Goal: Task Accomplishment & Management: Manage account settings

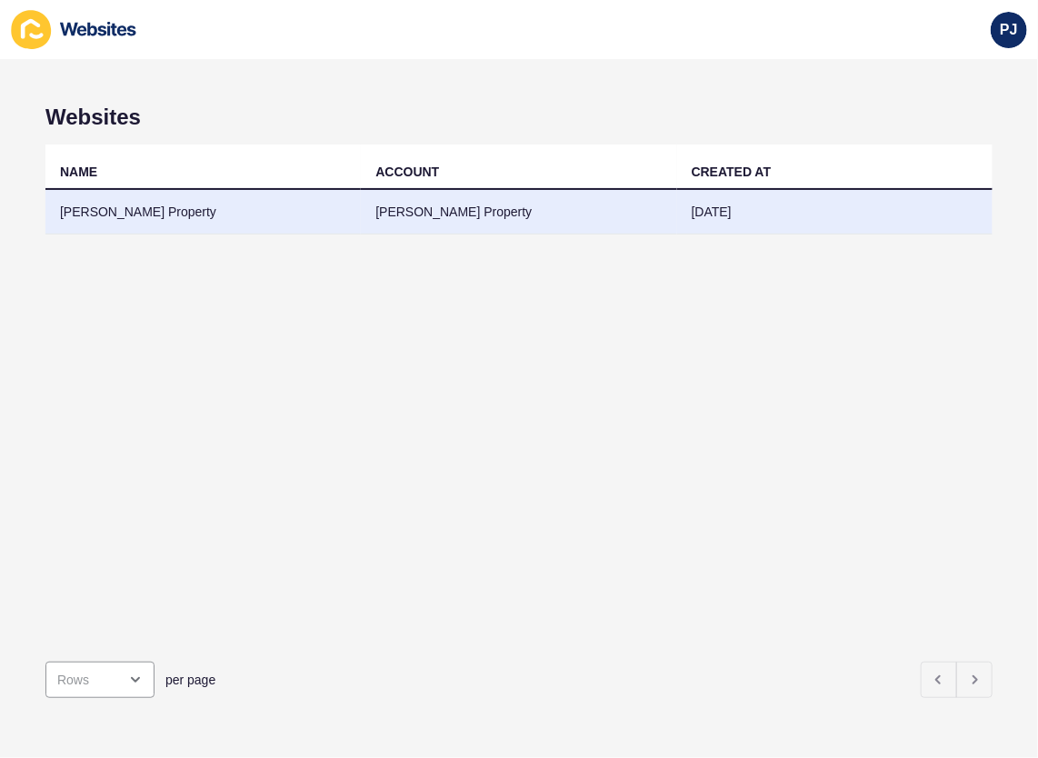
click at [166, 216] on td "[PERSON_NAME] Property" at bounding box center [202, 212] width 315 height 45
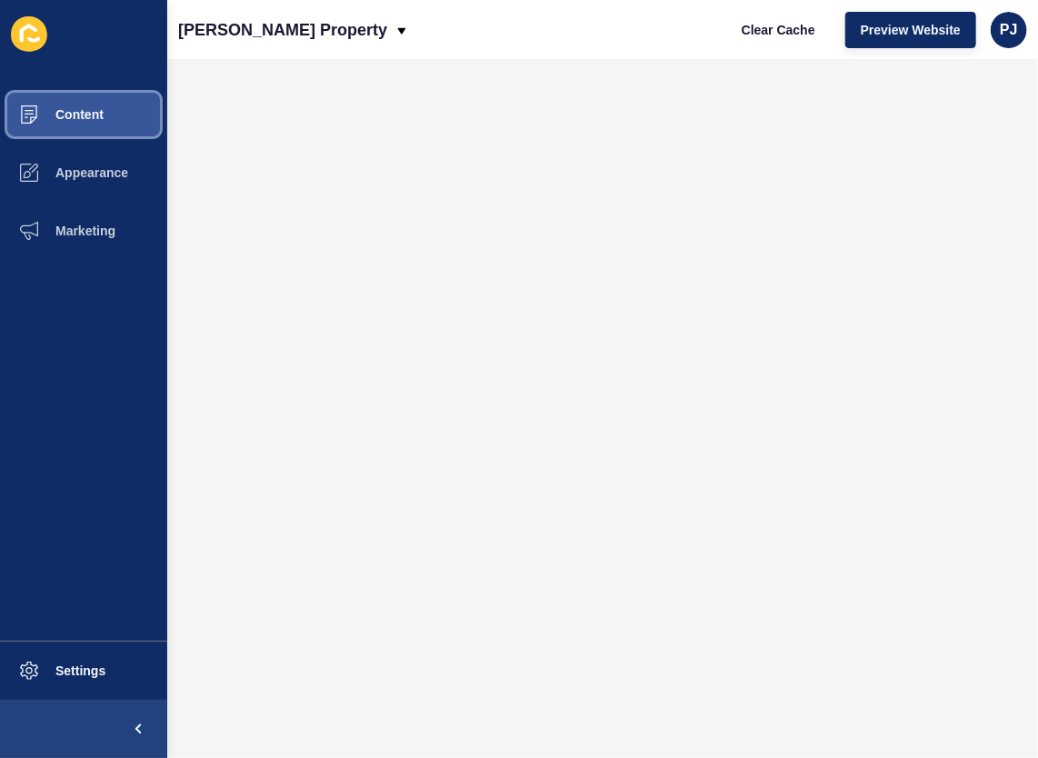
click at [67, 111] on span "Content" at bounding box center [50, 114] width 106 height 15
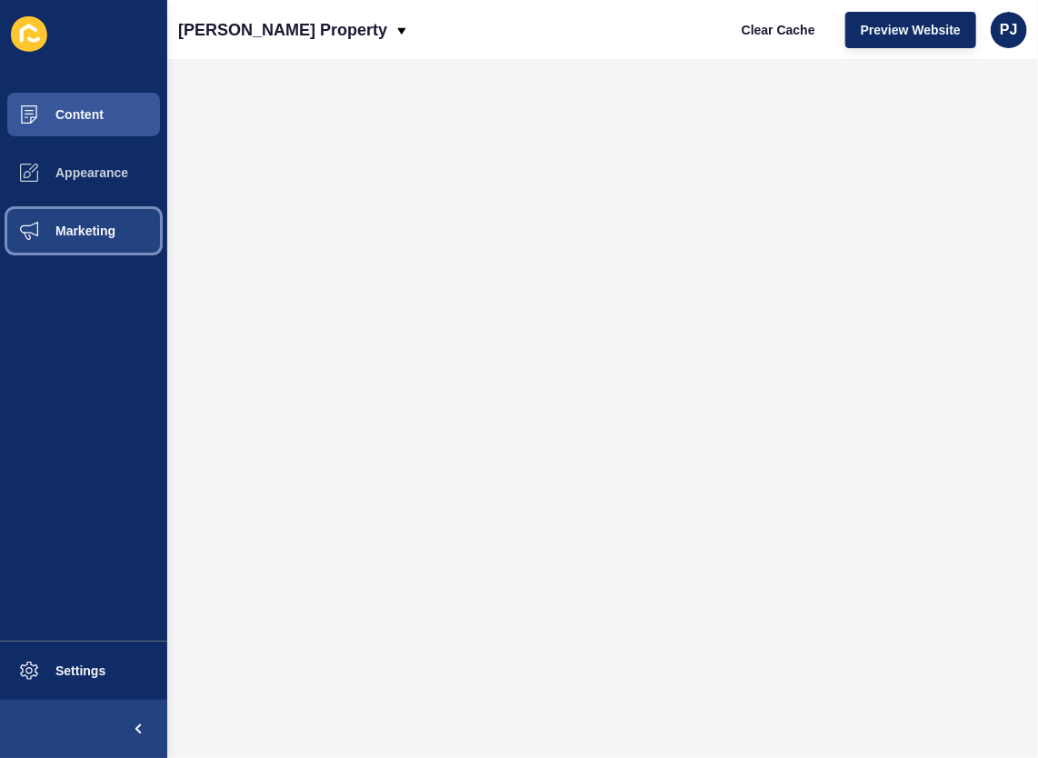
click at [74, 222] on button "Marketing" at bounding box center [83, 231] width 167 height 58
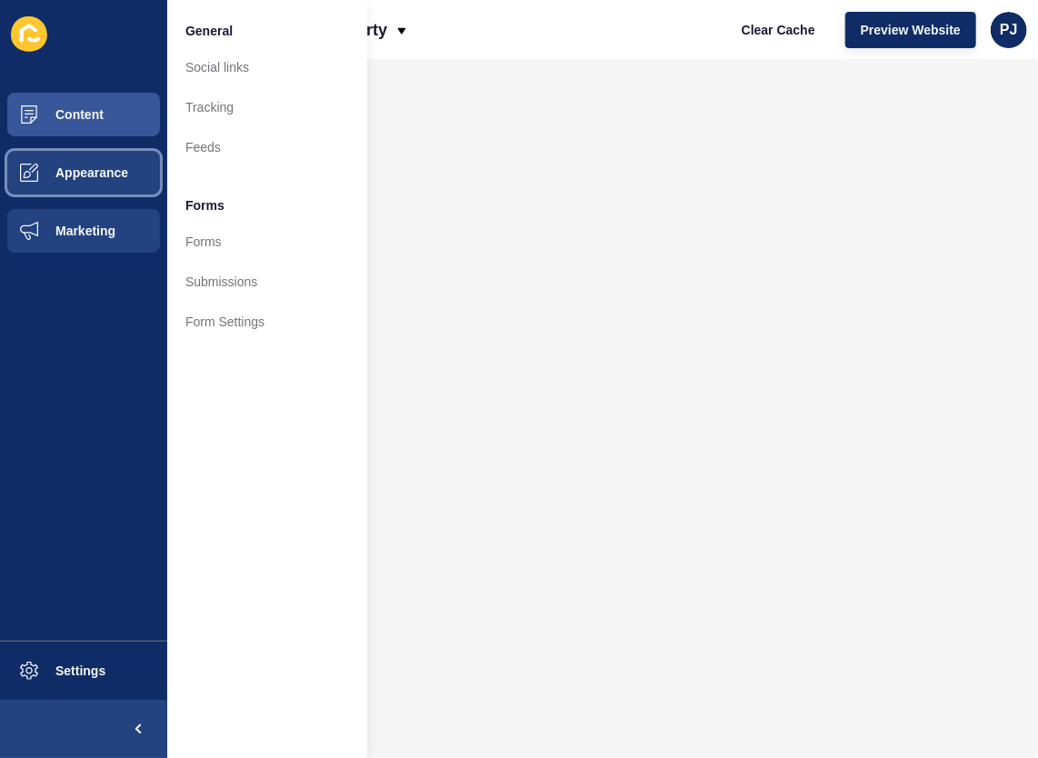
click at [83, 171] on span "Appearance" at bounding box center [62, 172] width 131 height 15
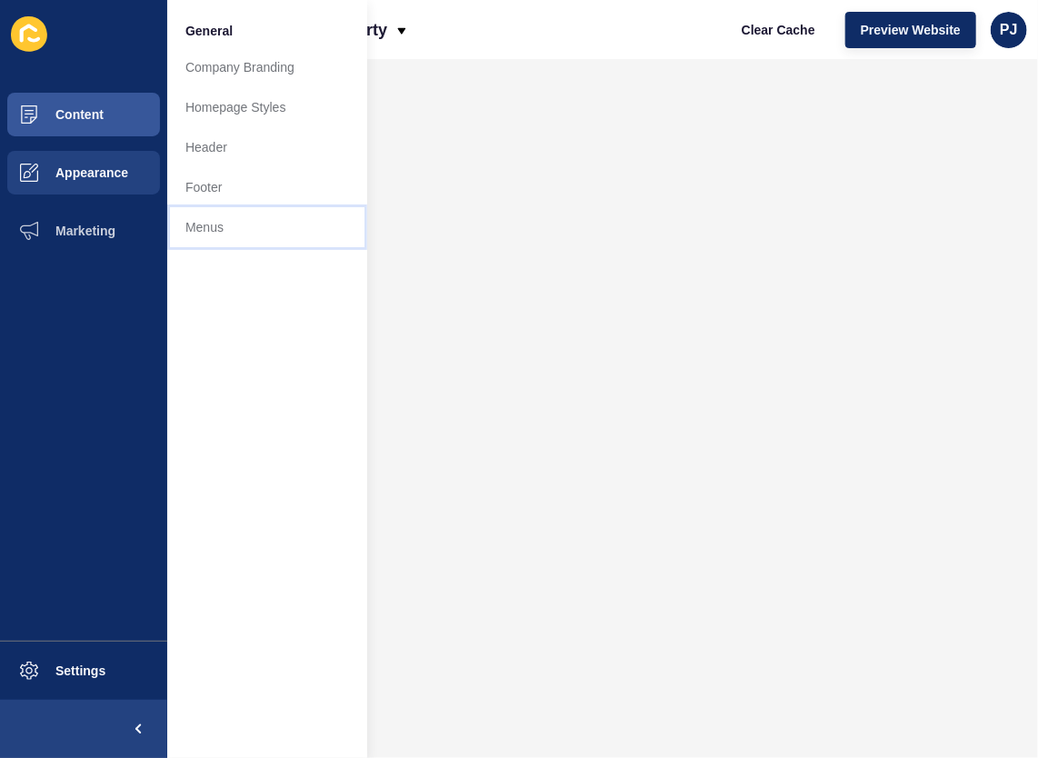
click at [208, 215] on link "Menus" at bounding box center [267, 227] width 200 height 40
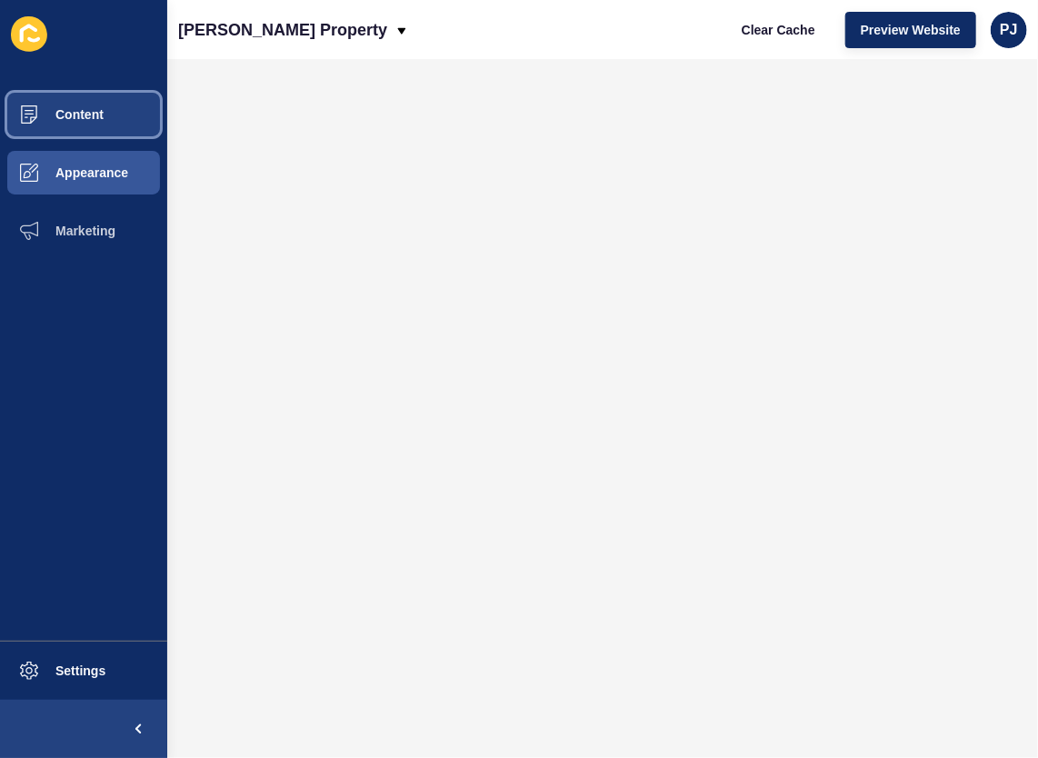
click at [105, 110] on button "Content" at bounding box center [83, 114] width 167 height 58
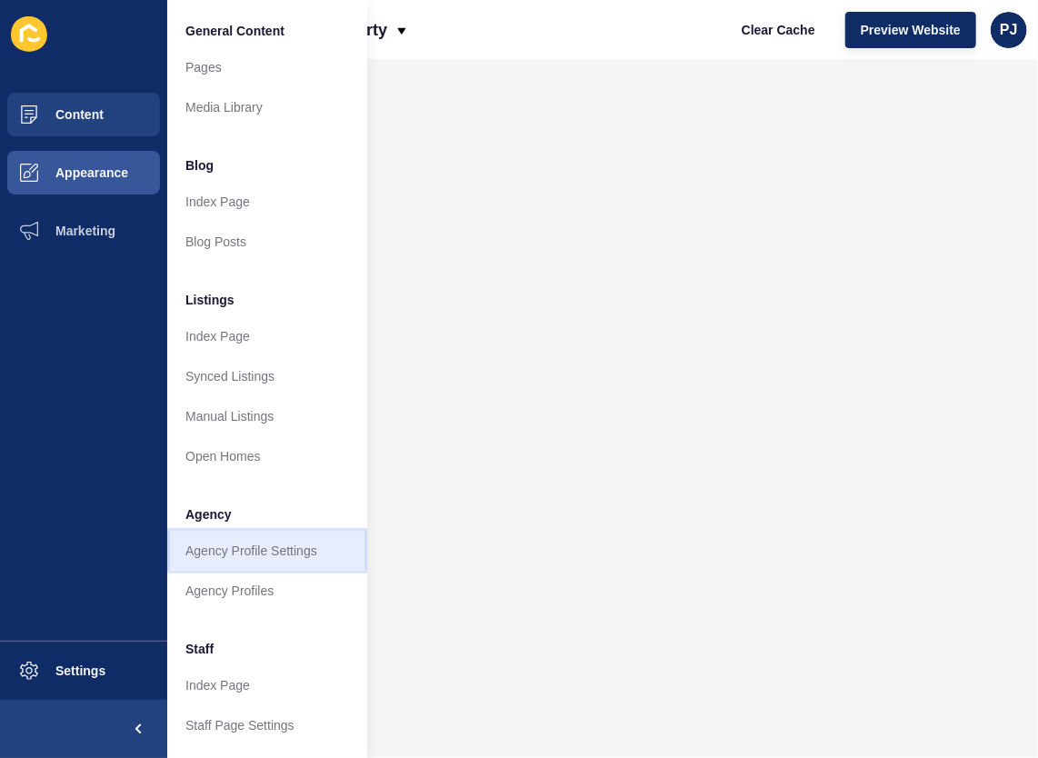
click at [266, 551] on link "Agency Profile Settings" at bounding box center [267, 551] width 200 height 40
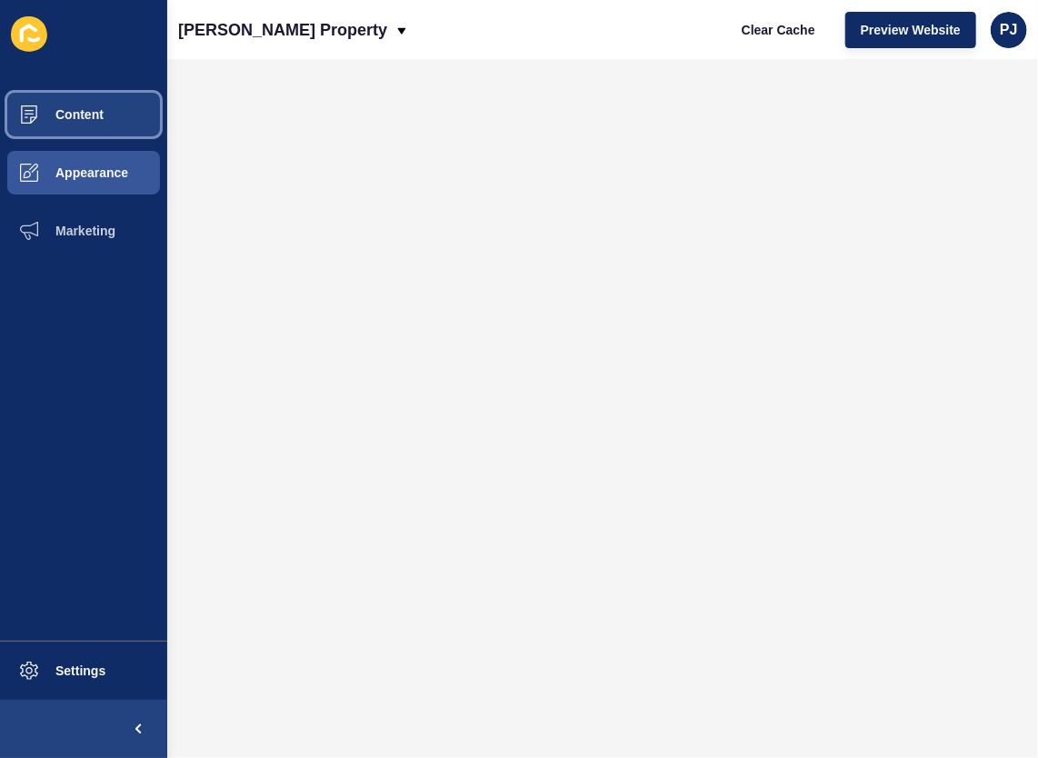
click at [92, 113] on span "Content" at bounding box center [50, 114] width 106 height 15
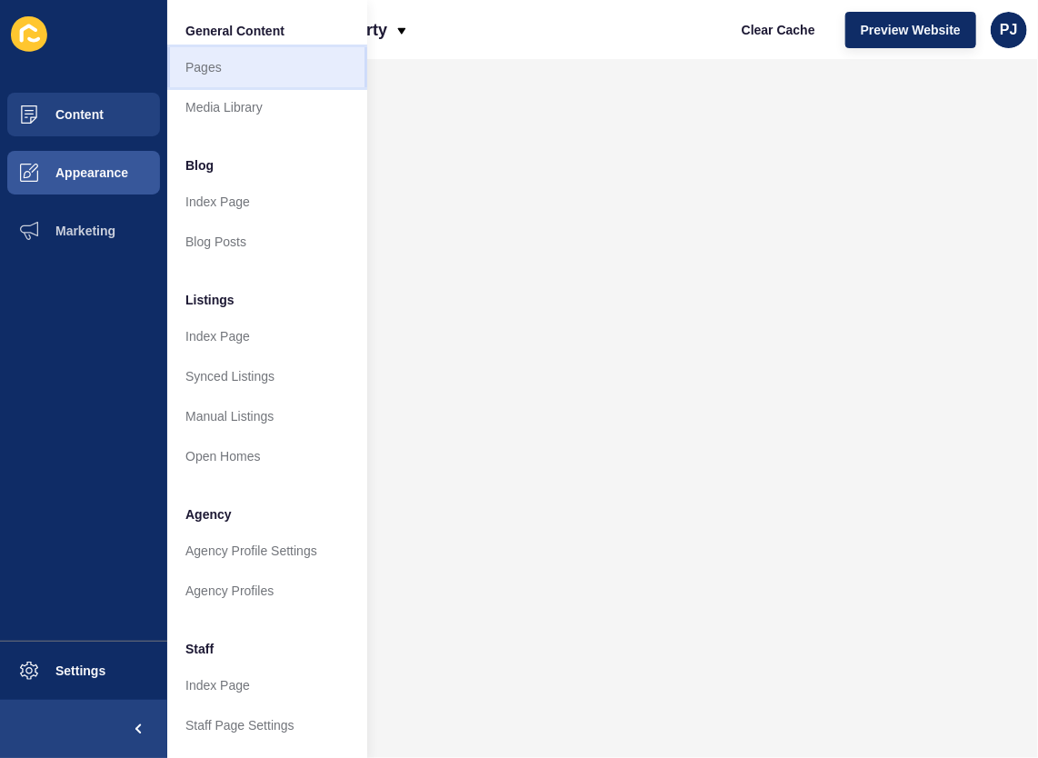
click at [219, 65] on link "Pages" at bounding box center [267, 67] width 200 height 40
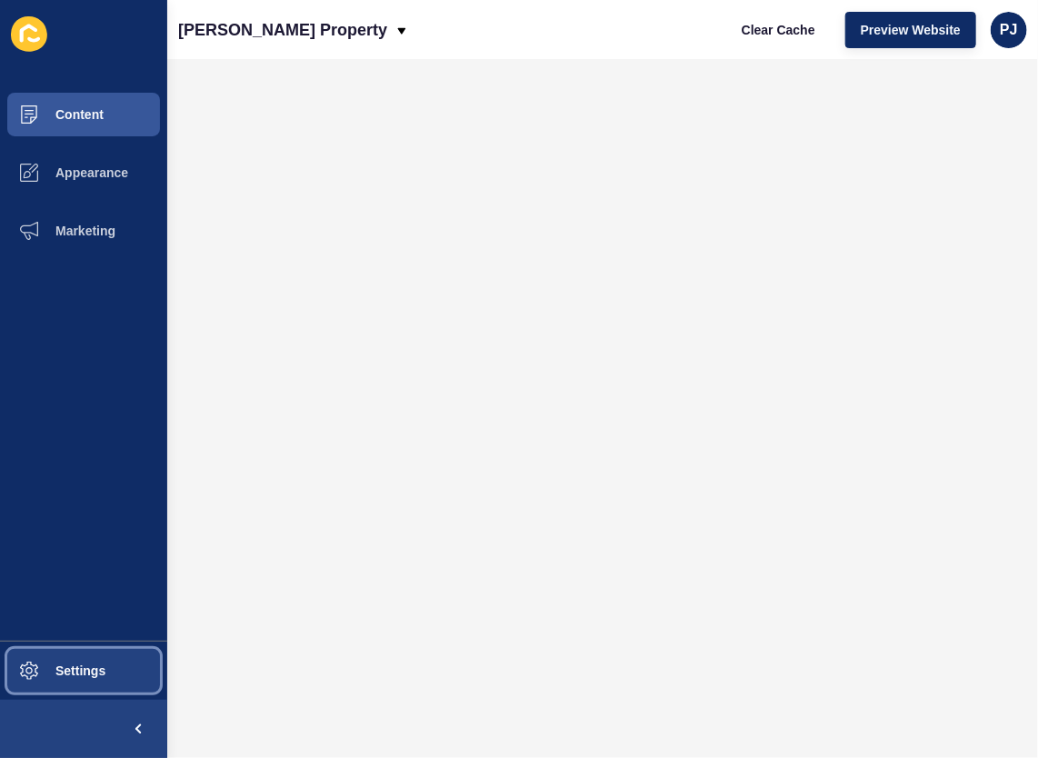
click at [84, 669] on span "Settings" at bounding box center [51, 670] width 108 height 15
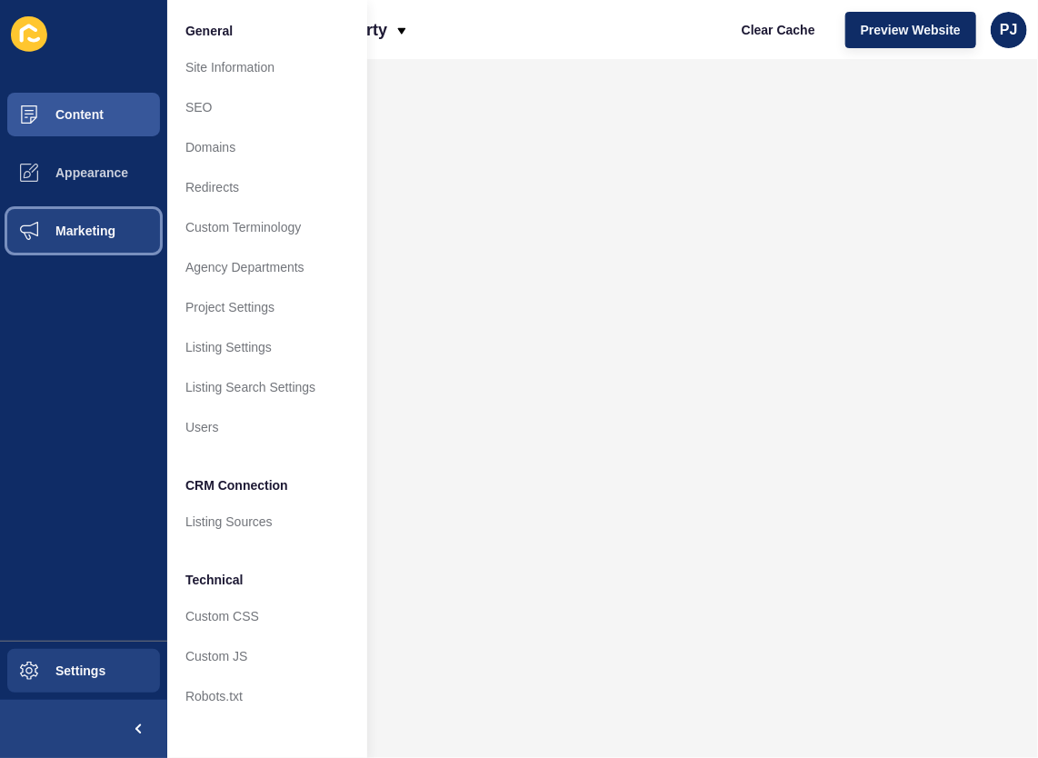
click at [70, 218] on button "Marketing" at bounding box center [83, 231] width 167 height 58
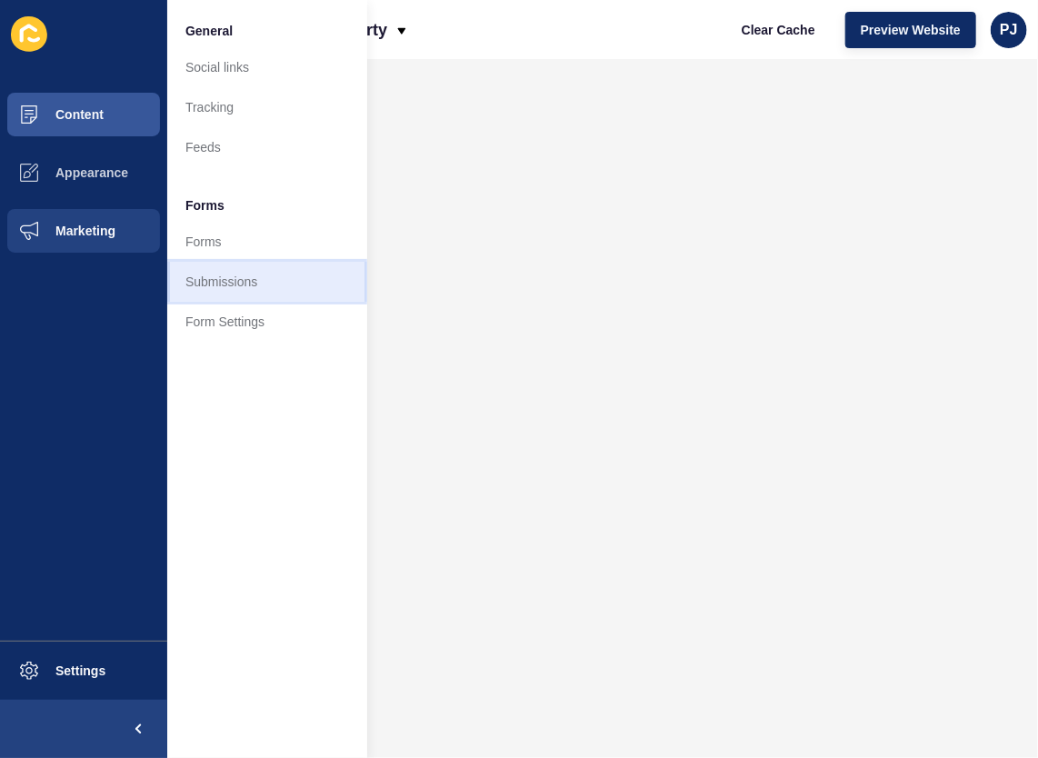
click at [204, 282] on link "Submissions" at bounding box center [267, 282] width 200 height 40
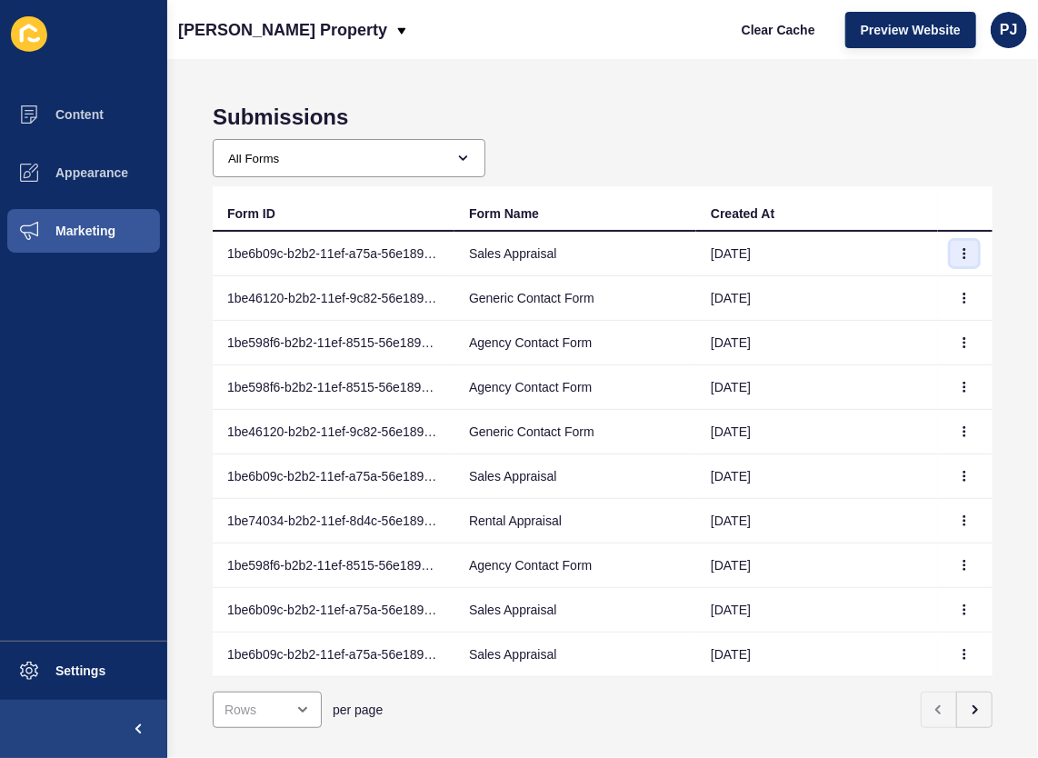
click at [959, 253] on icon "button" at bounding box center [964, 253] width 11 height 11
click at [878, 291] on link "View" at bounding box center [900, 289] width 127 height 40
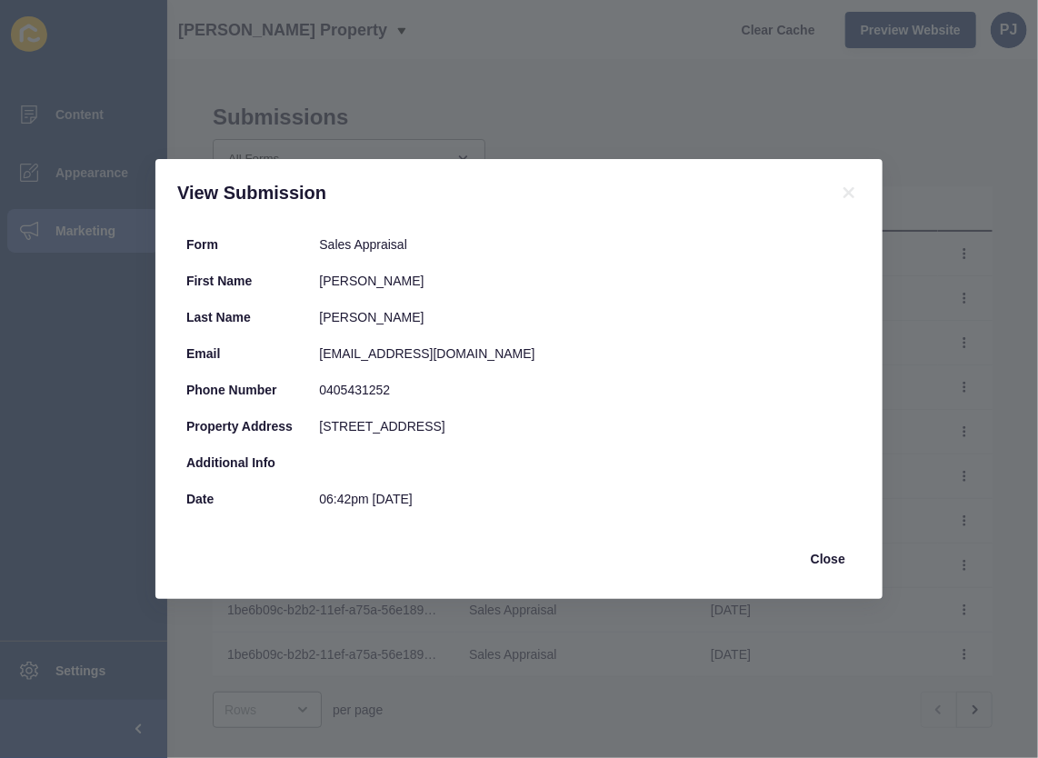
drag, startPoint x: 625, startPoint y: 85, endPoint x: 613, endPoint y: 97, distance: 16.7
click at [625, 85] on div "View Submission Form Sales Appraisal First Name [PERSON_NAME] Last Name [PERSON…" at bounding box center [519, 379] width 1038 height 758
click at [88, 107] on div "View Submission Form Sales Appraisal First Name [PERSON_NAME] Last Name [PERSON…" at bounding box center [519, 379] width 1038 height 758
click at [820, 556] on span "Close" at bounding box center [828, 559] width 35 height 18
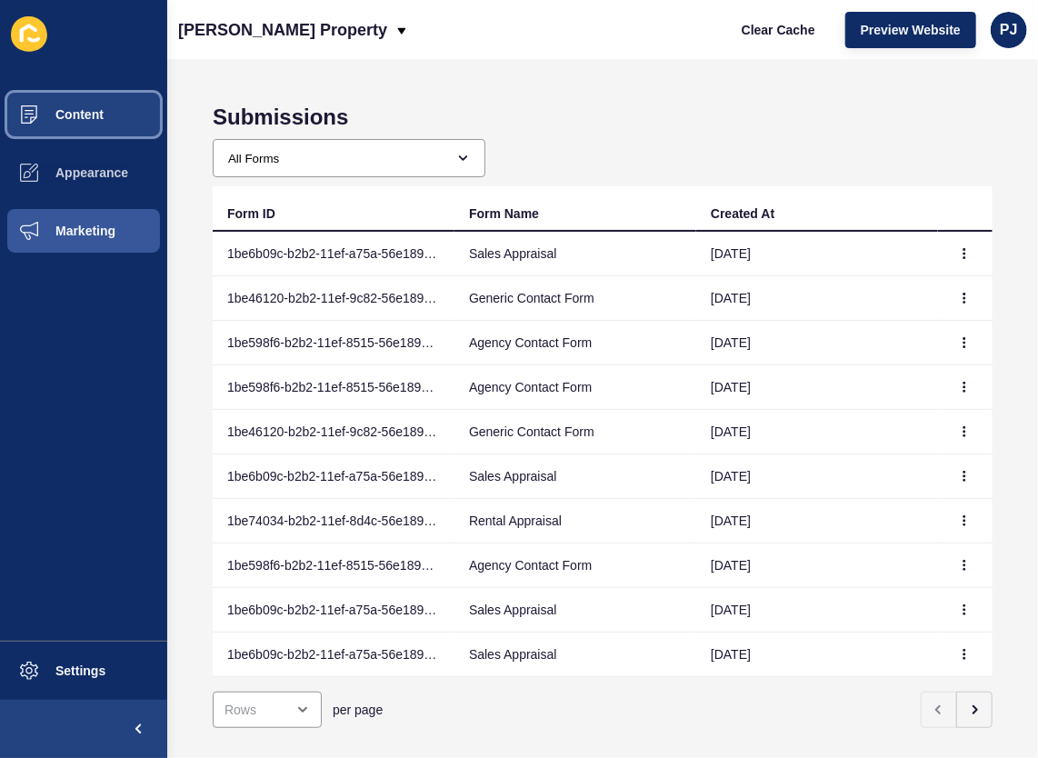
click at [72, 115] on span "Content" at bounding box center [50, 114] width 106 height 15
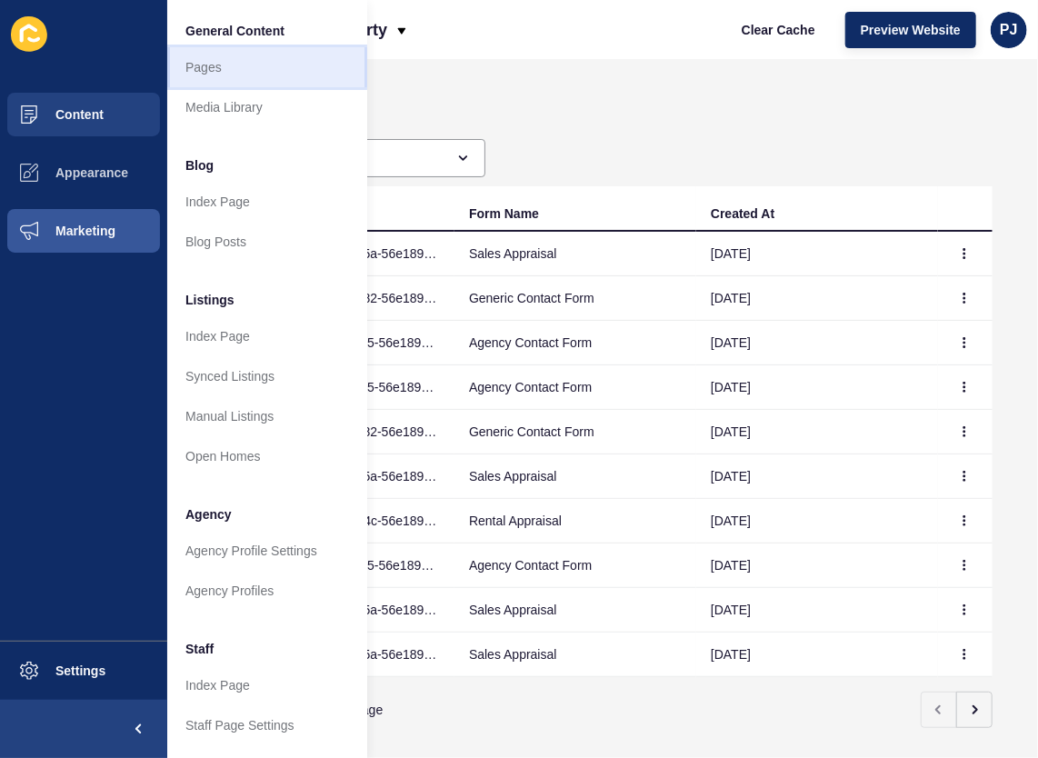
click at [204, 65] on link "Pages" at bounding box center [267, 67] width 200 height 40
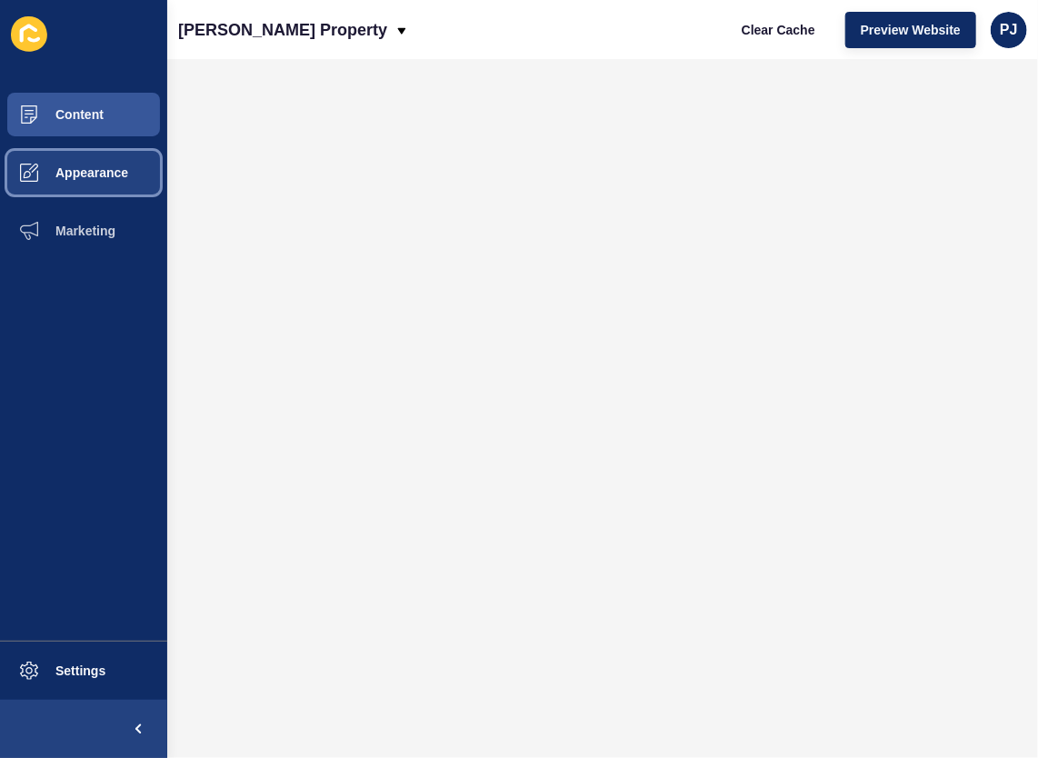
click at [101, 165] on span "Appearance" at bounding box center [62, 172] width 131 height 15
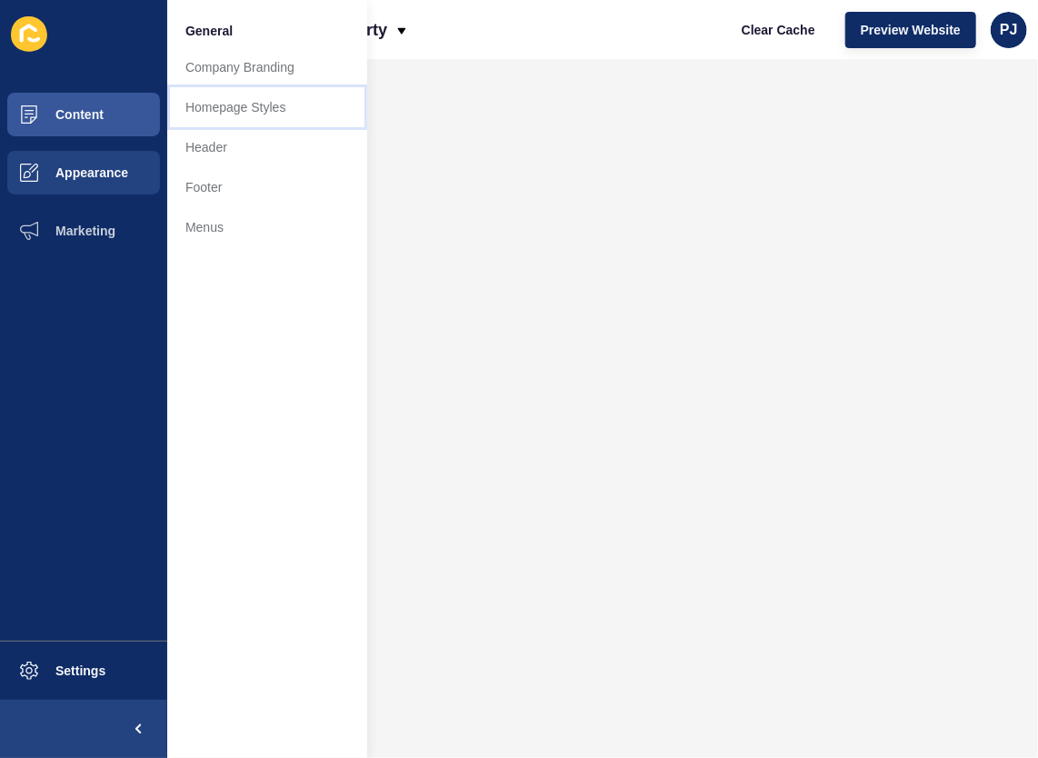
click at [229, 109] on link "Homepage Styles" at bounding box center [267, 107] width 200 height 40
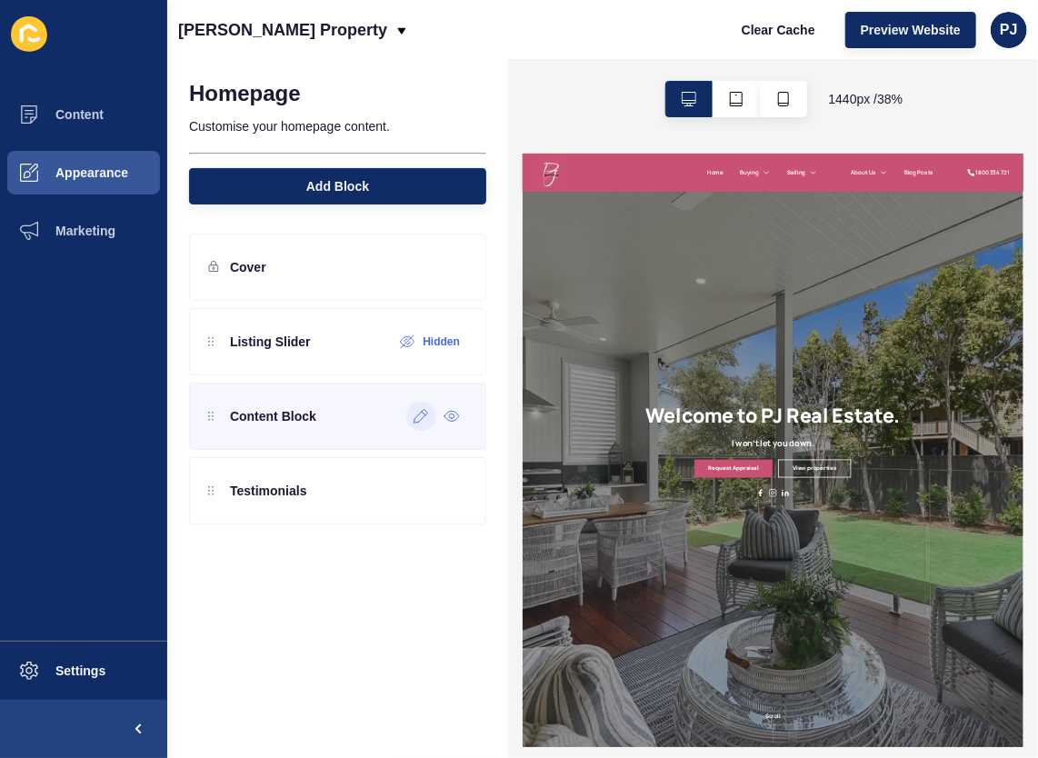
click at [420, 412] on icon at bounding box center [421, 417] width 14 height 14
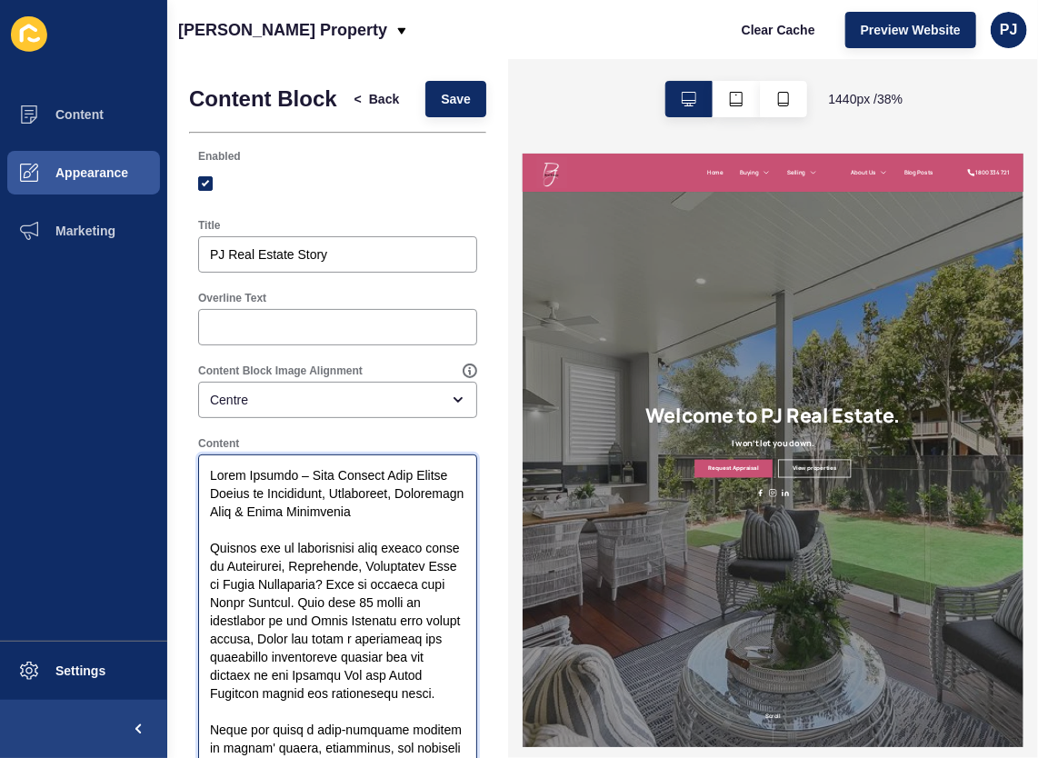
type textarea "Lorem Ipsumdo – Sita Consect Adip Elitse Doeius te Incididunt, Utlaboreet, Dolo…"
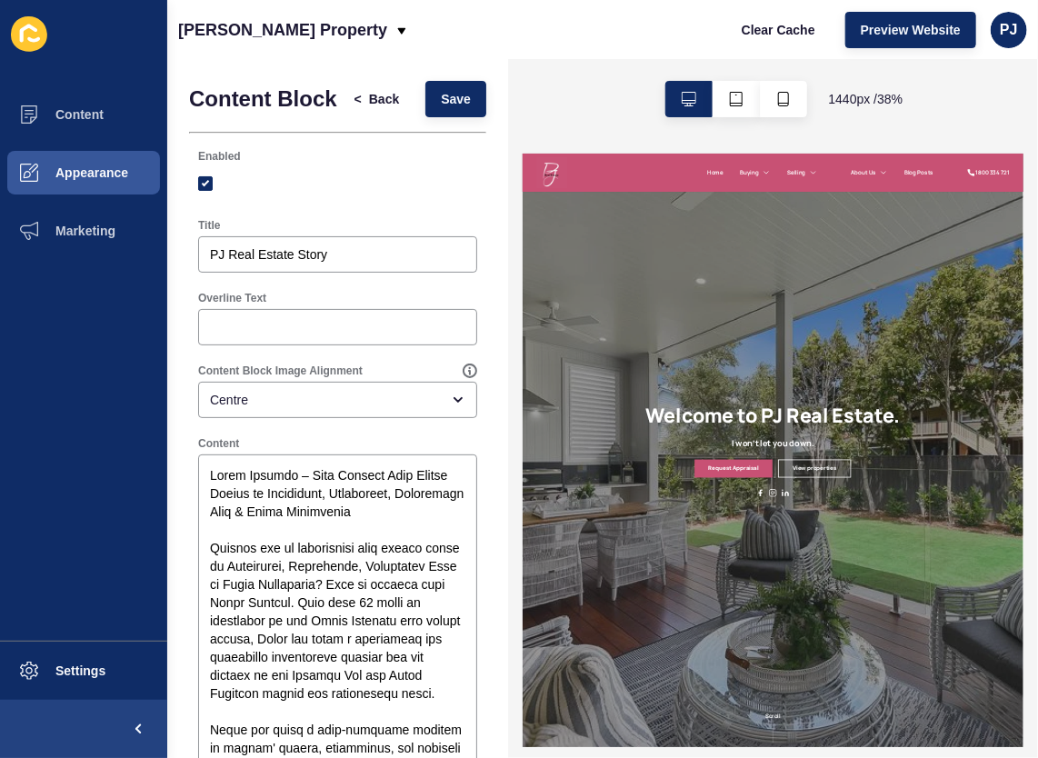
click at [125, 582] on ul "Content Appearance Marketing" at bounding box center [83, 362] width 167 height 555
click at [449, 108] on span "Save" at bounding box center [456, 99] width 30 height 18
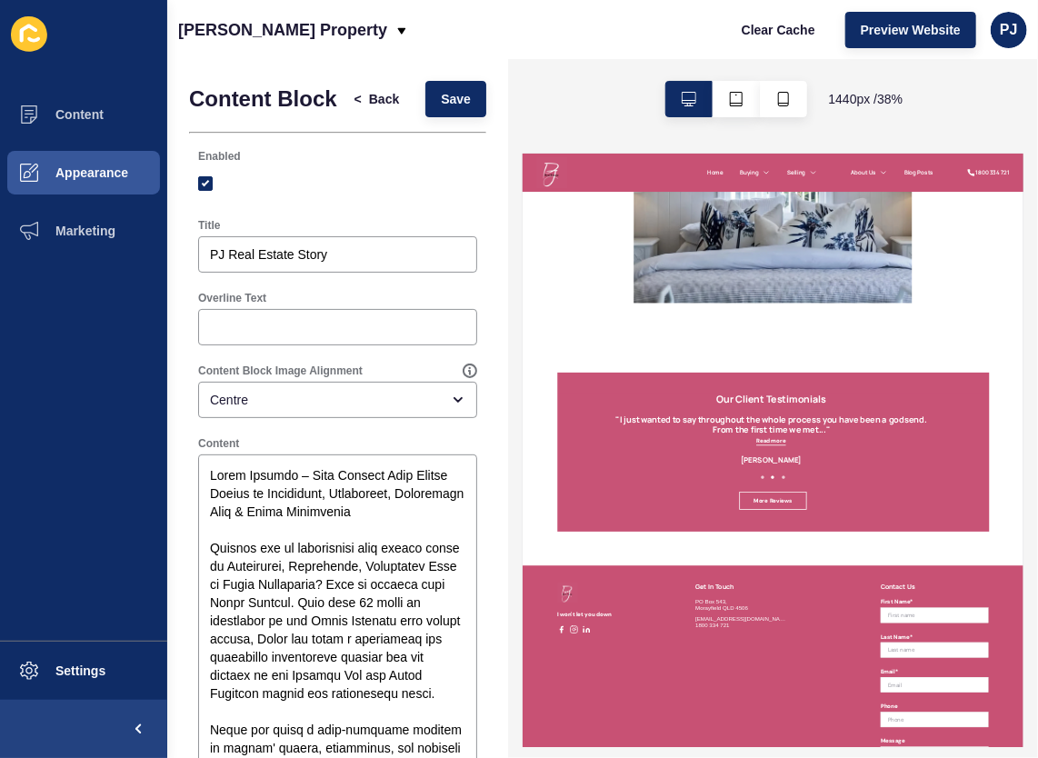
scroll to position [2817, 0]
